Goal: Information Seeking & Learning: Check status

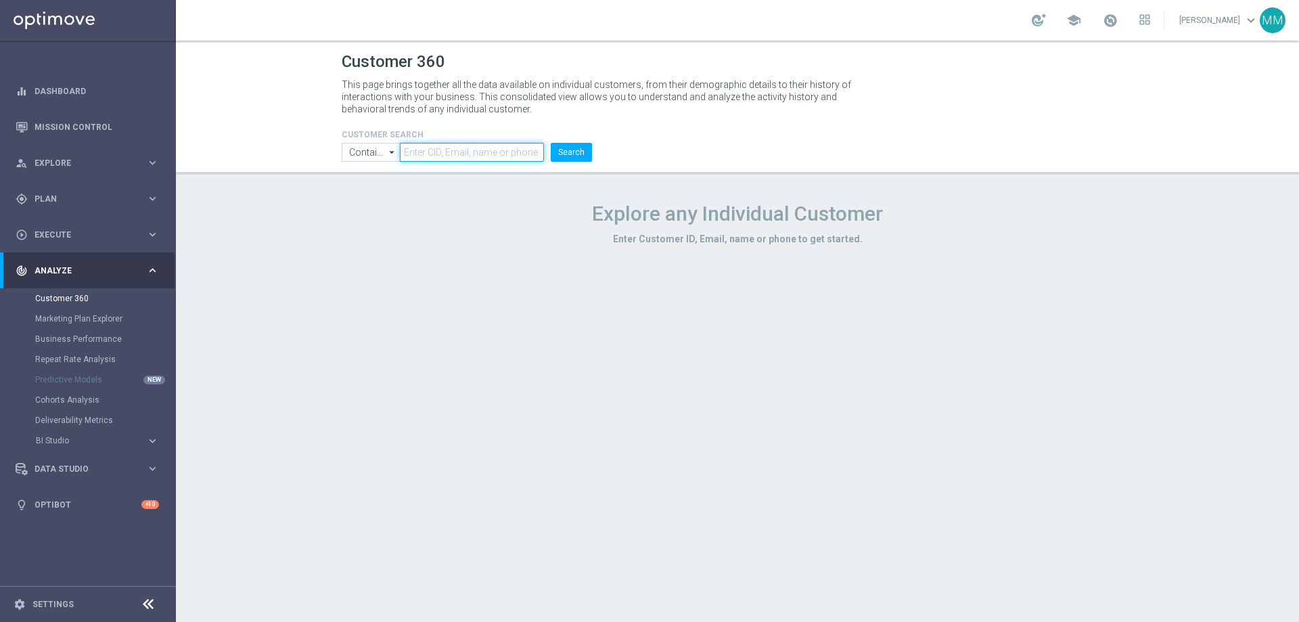
click at [434, 156] on input "text" at bounding box center [472, 152] width 144 height 19
paste input "3382315"
type input "3382315"
click at [581, 156] on button "Search" at bounding box center [571, 152] width 41 height 19
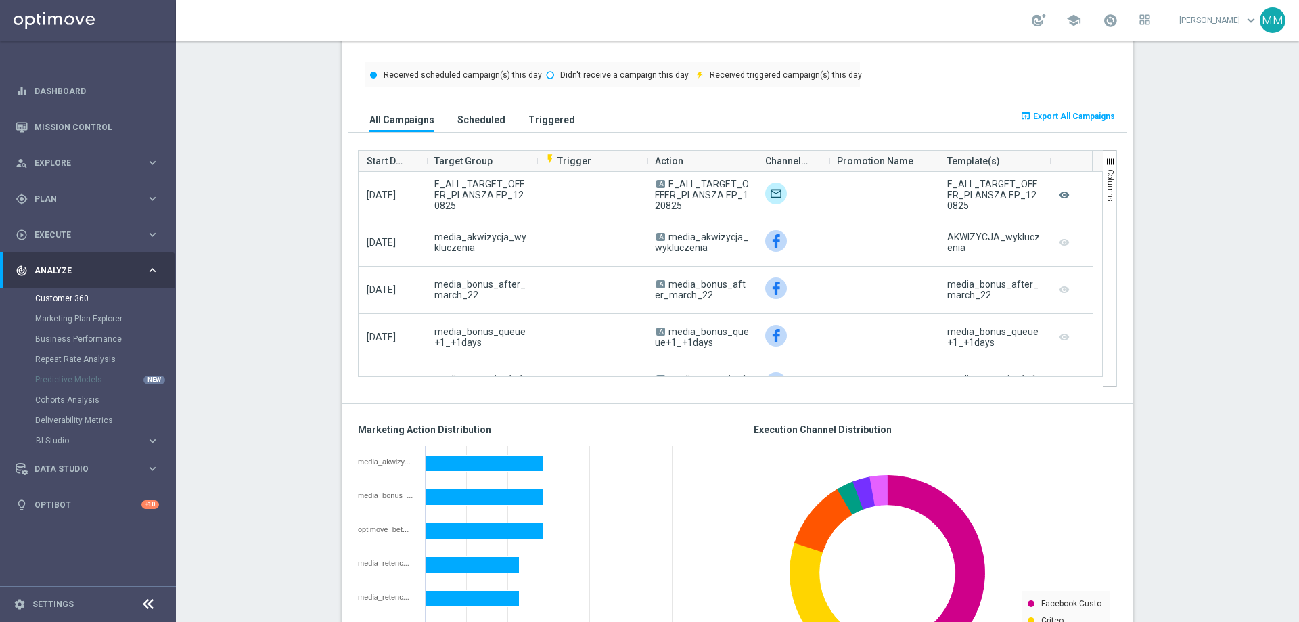
click at [525, 113] on button "Triggered" at bounding box center [551, 119] width 53 height 25
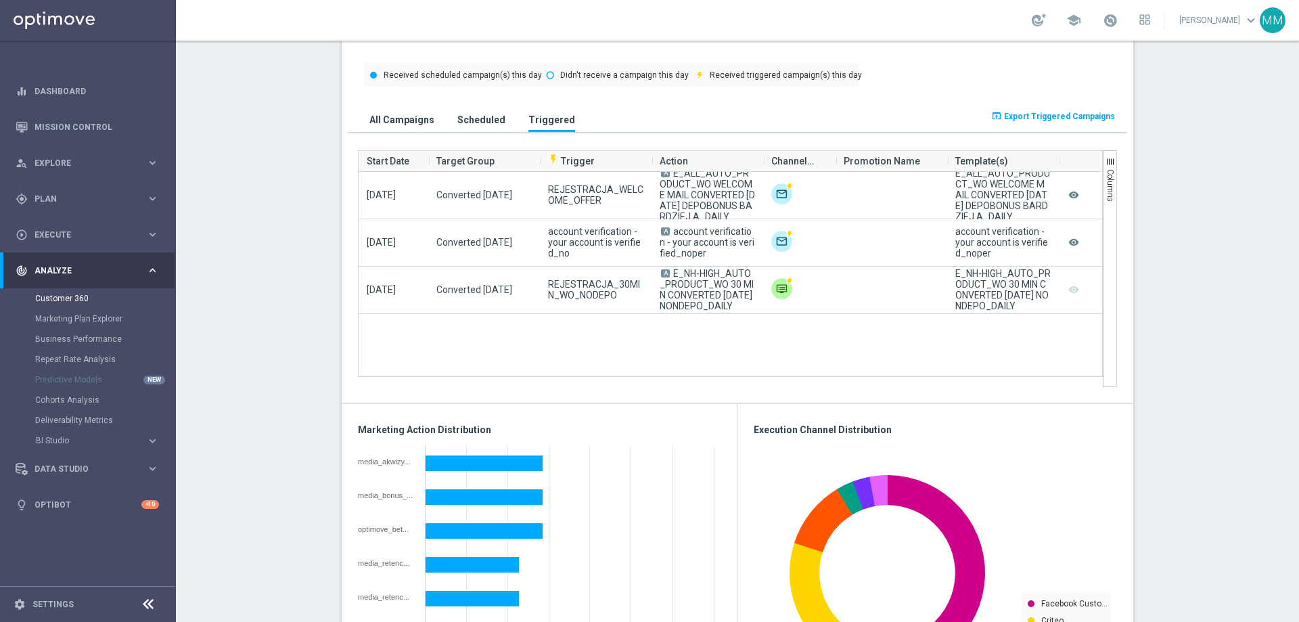
click at [459, 119] on h3 "Scheduled" at bounding box center [481, 120] width 48 height 12
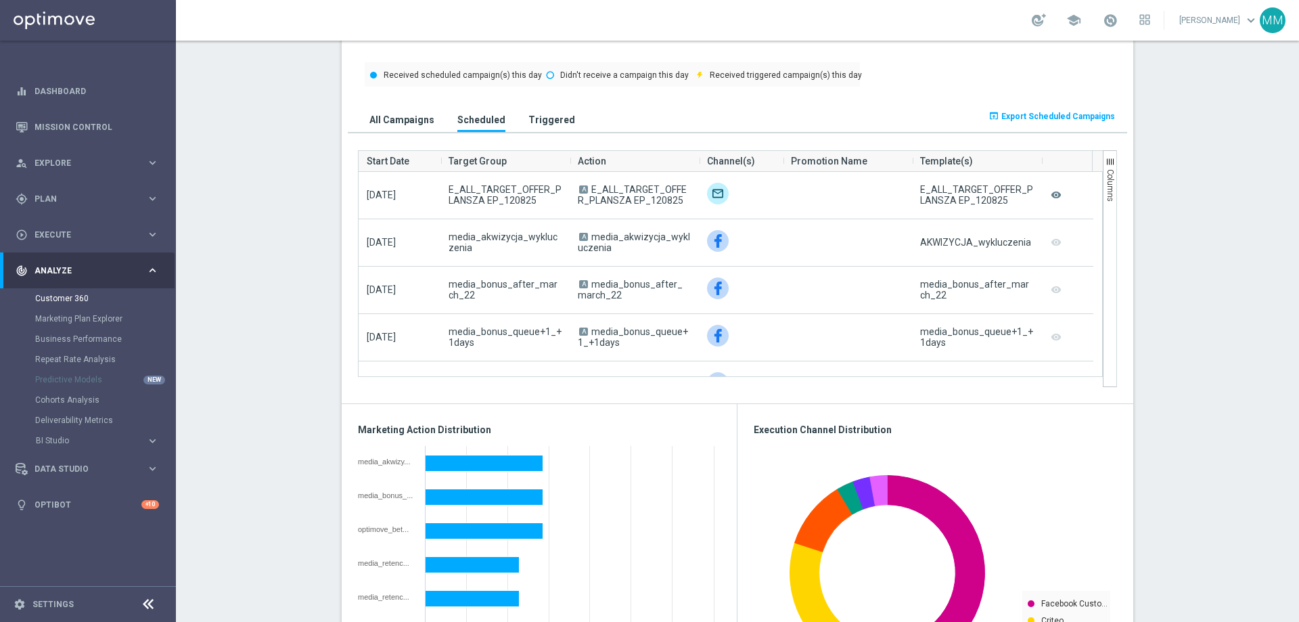
click at [384, 114] on button "All Campaigns" at bounding box center [402, 119] width 72 height 25
